Goal: Task Accomplishment & Management: Manage account settings

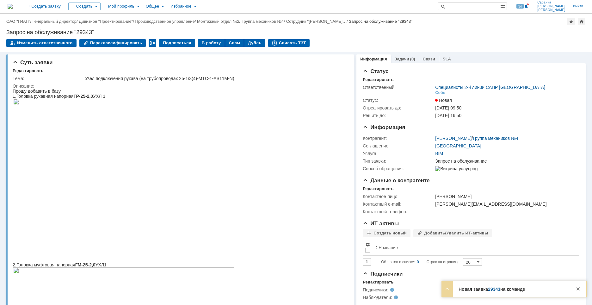
click at [442, 58] on link "SLA" at bounding box center [446, 59] width 8 height 5
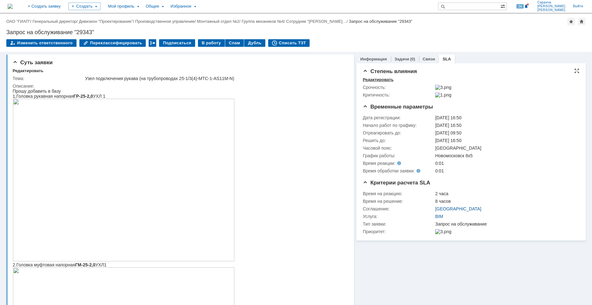
click at [376, 80] on div "Редактировать" at bounding box center [377, 79] width 31 height 5
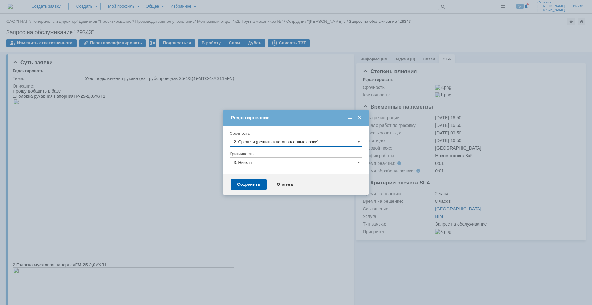
click at [281, 140] on input "2. Средняя (решить в установленные сроки)" at bounding box center [295, 142] width 133 height 10
click at [262, 181] on div "3. Низкая (готовы подождать решение)" at bounding box center [296, 184] width 132 height 10
type input "3. Низкая (готовы подождать решение)"
click at [251, 184] on div "Сохранить" at bounding box center [249, 184] width 36 height 10
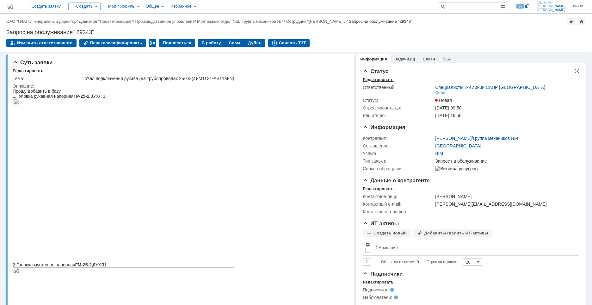
click at [378, 80] on div "Редактировать" at bounding box center [377, 79] width 31 height 5
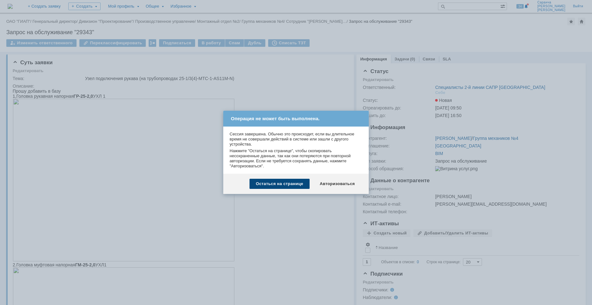
click at [301, 182] on div "Остаться на странице" at bounding box center [279, 184] width 60 height 10
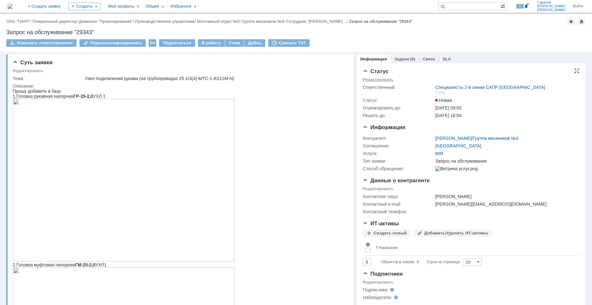
click at [384, 80] on div "Редактировать" at bounding box center [377, 79] width 31 height 5
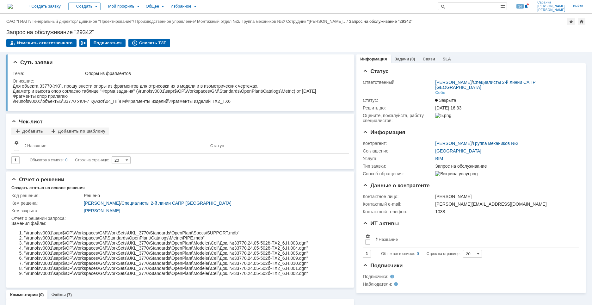
click at [442, 58] on link "SLA" at bounding box center [446, 59] width 8 height 5
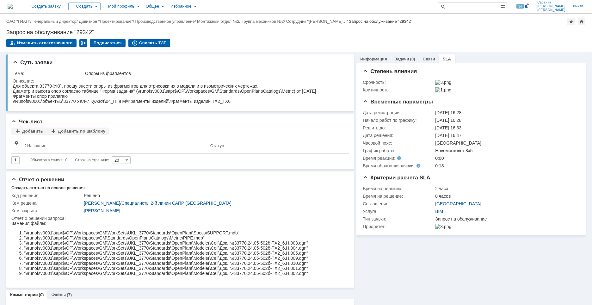
click at [442, 59] on link "SLA" at bounding box center [446, 59] width 8 height 5
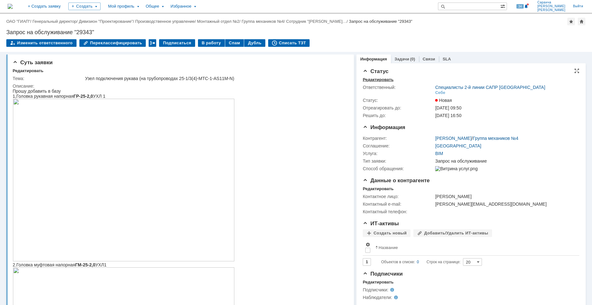
click at [370, 78] on div "Редактировать" at bounding box center [377, 79] width 31 height 5
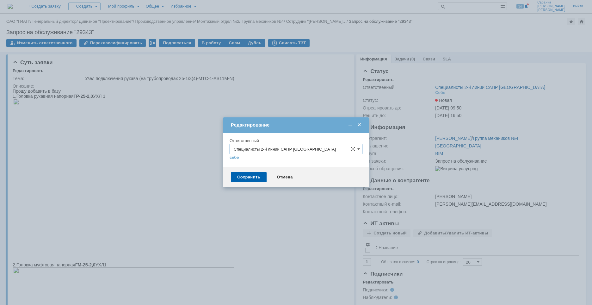
click at [292, 147] on input "Специалисты 2-й линии САПР [GEOGRAPHIC_DATA]" at bounding box center [295, 149] width 133 height 10
click at [266, 200] on span "[PERSON_NAME]" at bounding box center [296, 202] width 125 height 5
type input "[PERSON_NAME]"
click at [254, 175] on div "Сохранить" at bounding box center [249, 177] width 36 height 10
